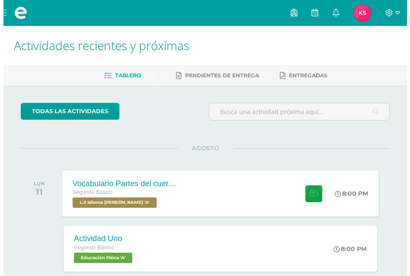
scroll to position [86, 0]
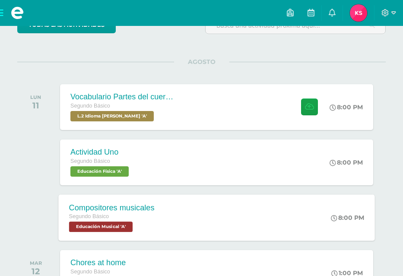
click at [150, 214] on div "Segundo Básico" at bounding box center [112, 217] width 86 height 10
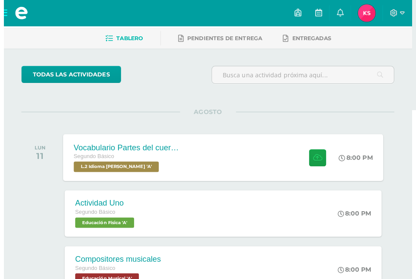
scroll to position [86, 0]
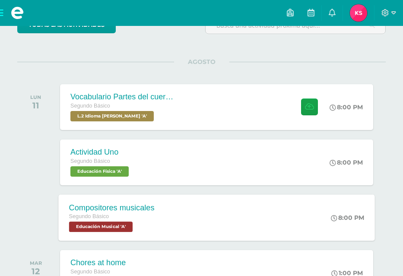
click at [218, 230] on div "Compositores musicales Segundo Básico Educación Musical 'A' 8:00 PM Compositore…" at bounding box center [217, 218] width 317 height 46
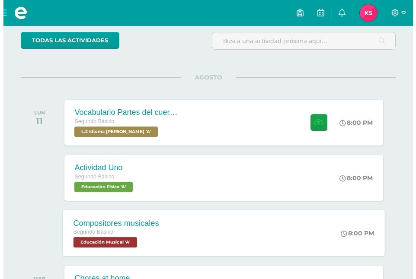
scroll to position [86, 0]
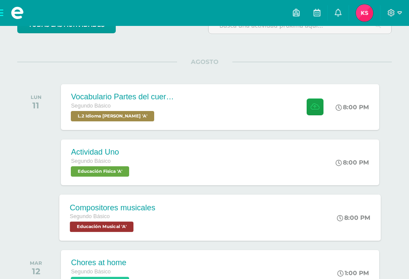
click at [177, 208] on div "Compositores musicales Segundo Básico Educación Musical 'A' 8:00 PM Compositore…" at bounding box center [220, 218] width 322 height 46
